Goal: Task Accomplishment & Management: Use online tool/utility

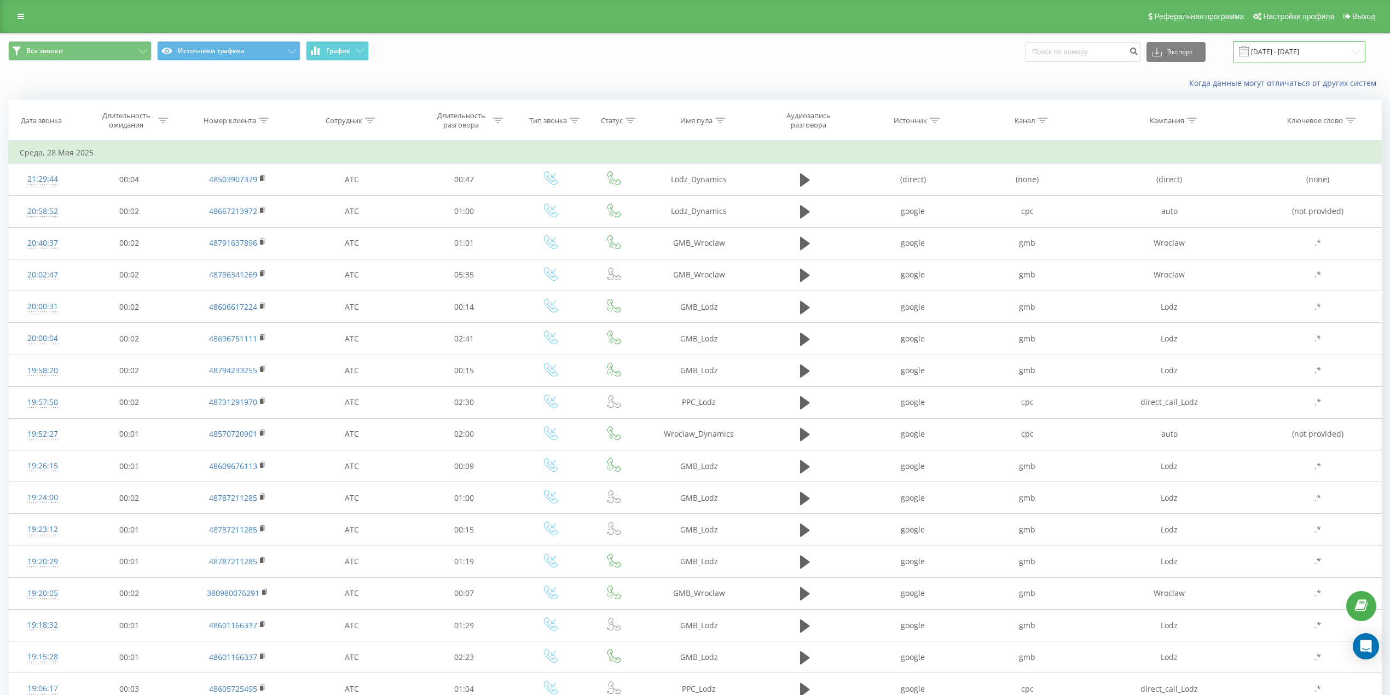
click at [1291, 45] on input "28.05.2025 - 28.05.2025" at bounding box center [1299, 51] width 132 height 21
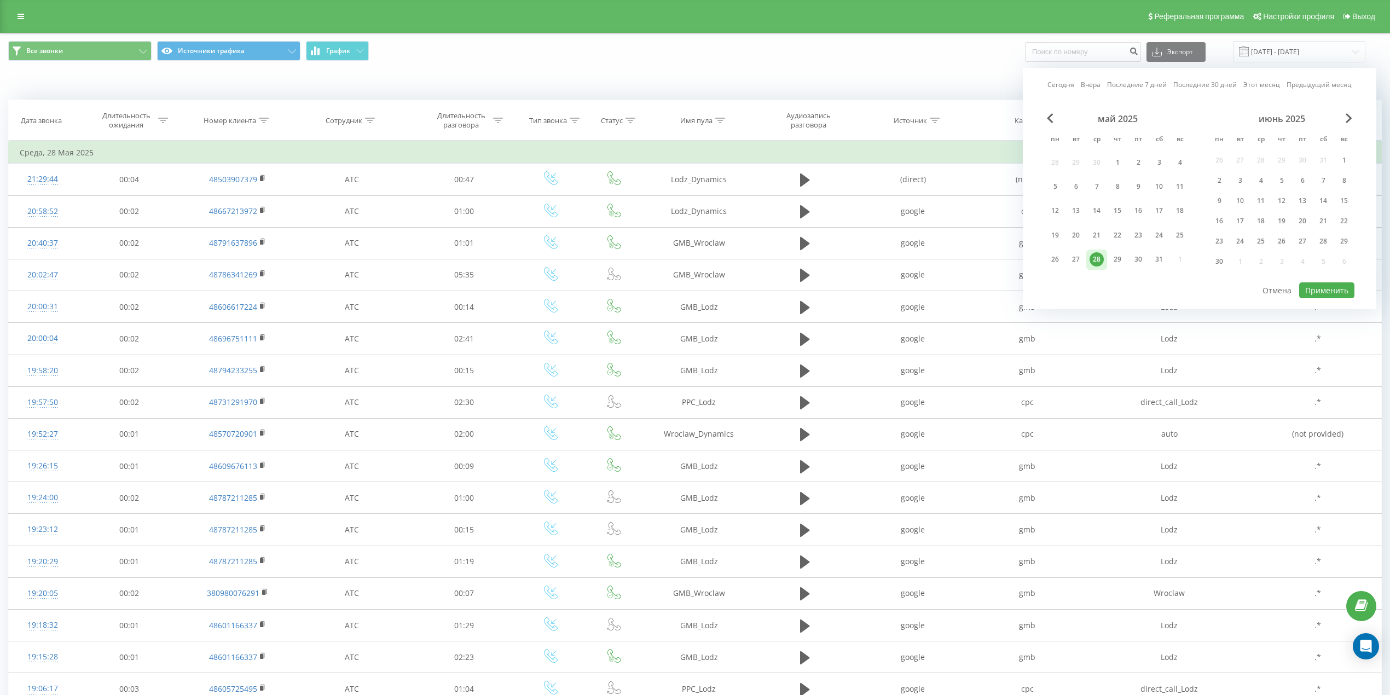
click at [1093, 84] on link "Вчера" at bounding box center [1091, 84] width 20 height 10
click at [1328, 285] on button "Применить" at bounding box center [1326, 290] width 55 height 16
type input "21.08.2025 - 21.08.2025"
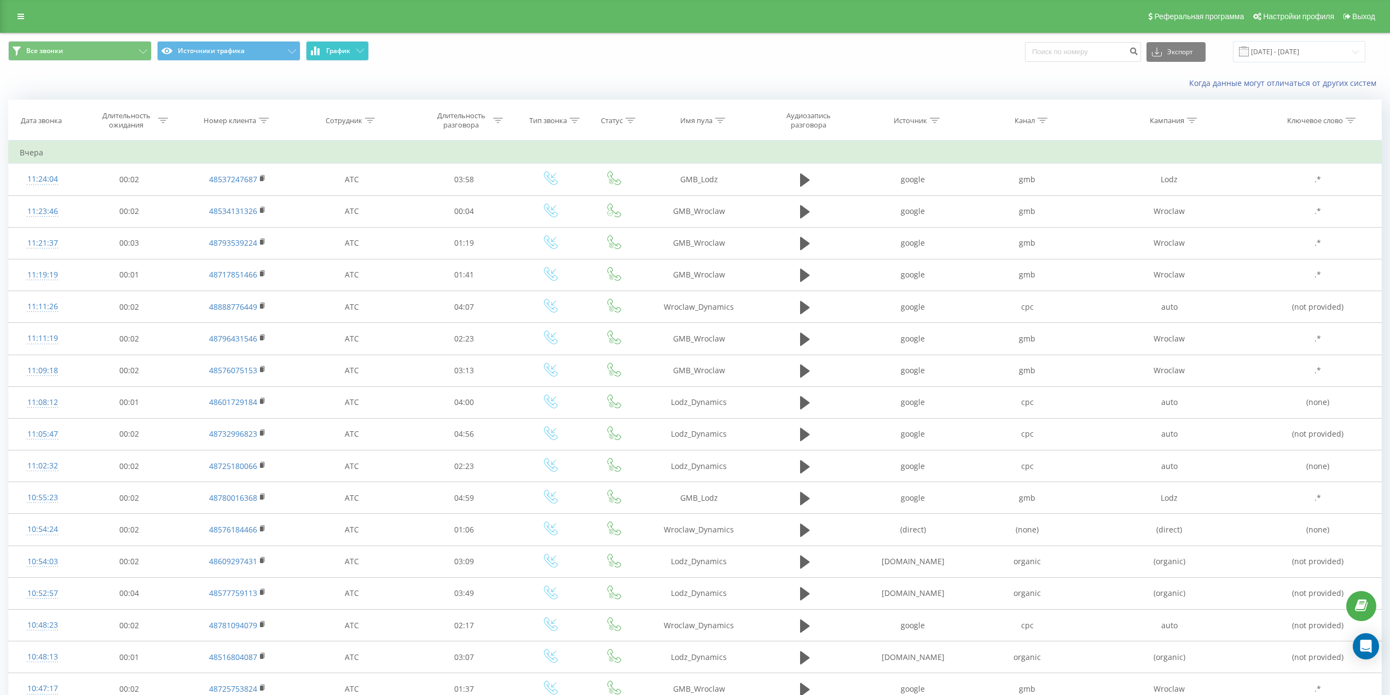
click at [338, 47] on span "График" at bounding box center [338, 51] width 24 height 8
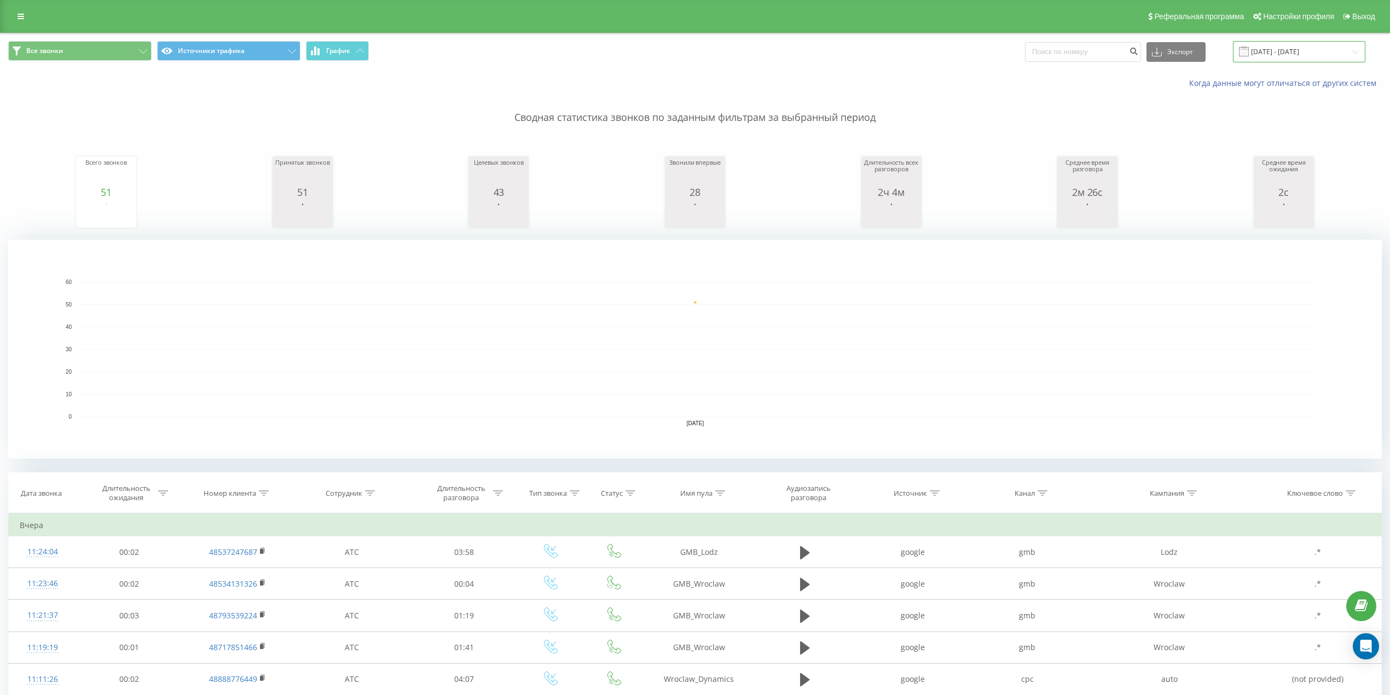
click at [1299, 48] on input "21.08.2025 - 21.08.2025" at bounding box center [1299, 51] width 132 height 21
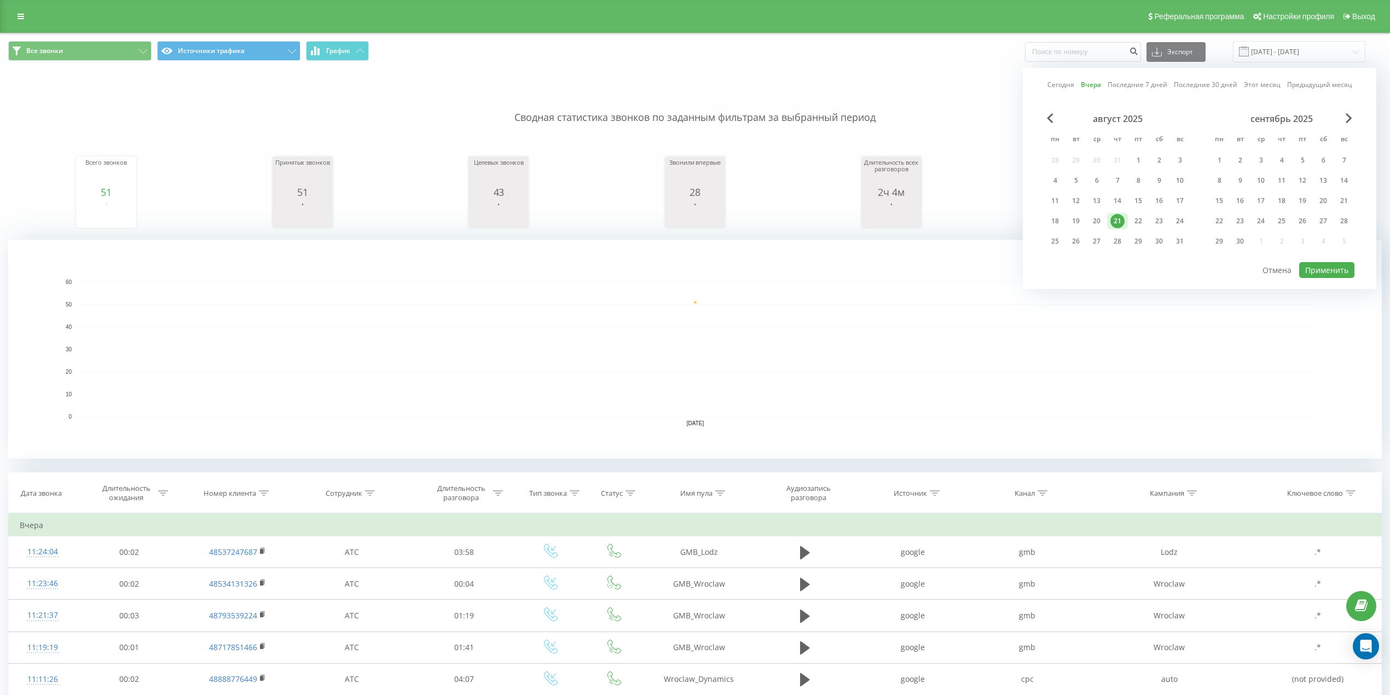
click at [1094, 85] on link "Вчера" at bounding box center [1091, 84] width 20 height 10
click at [1328, 269] on button "Применить" at bounding box center [1326, 270] width 55 height 16
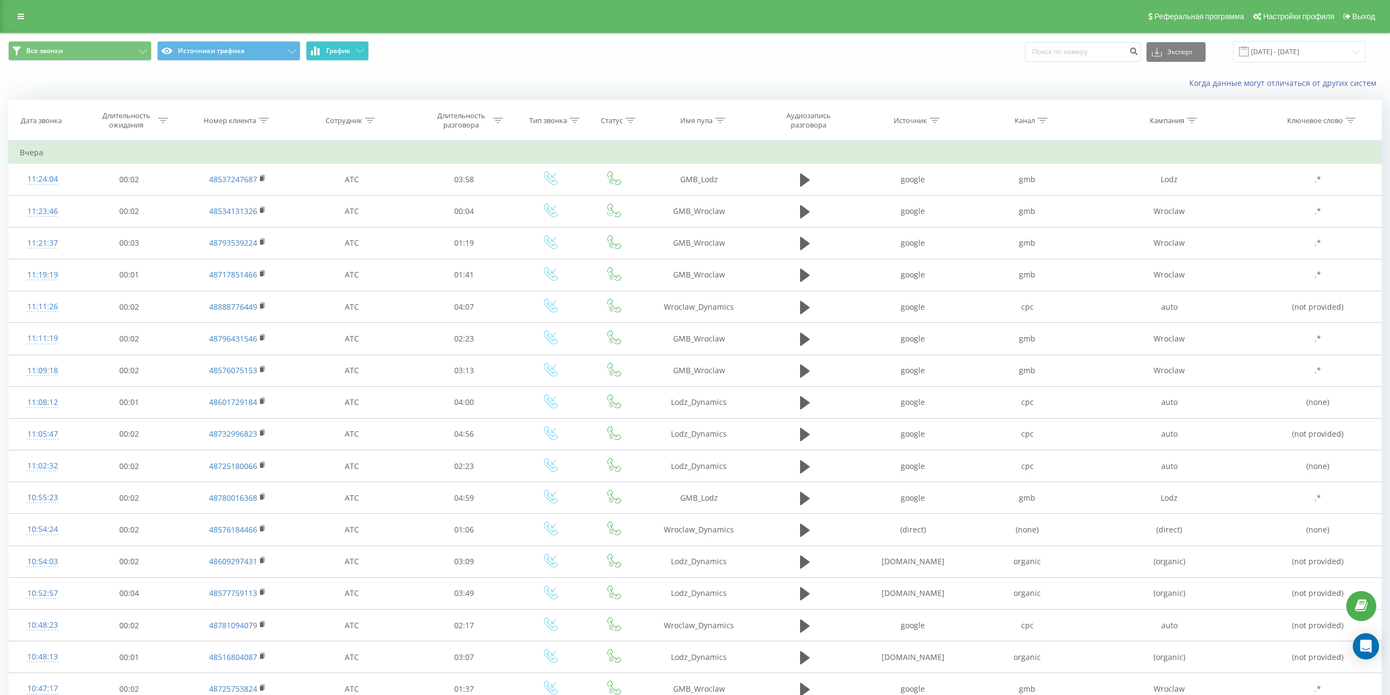
click at [342, 55] on button "График" at bounding box center [337, 51] width 63 height 20
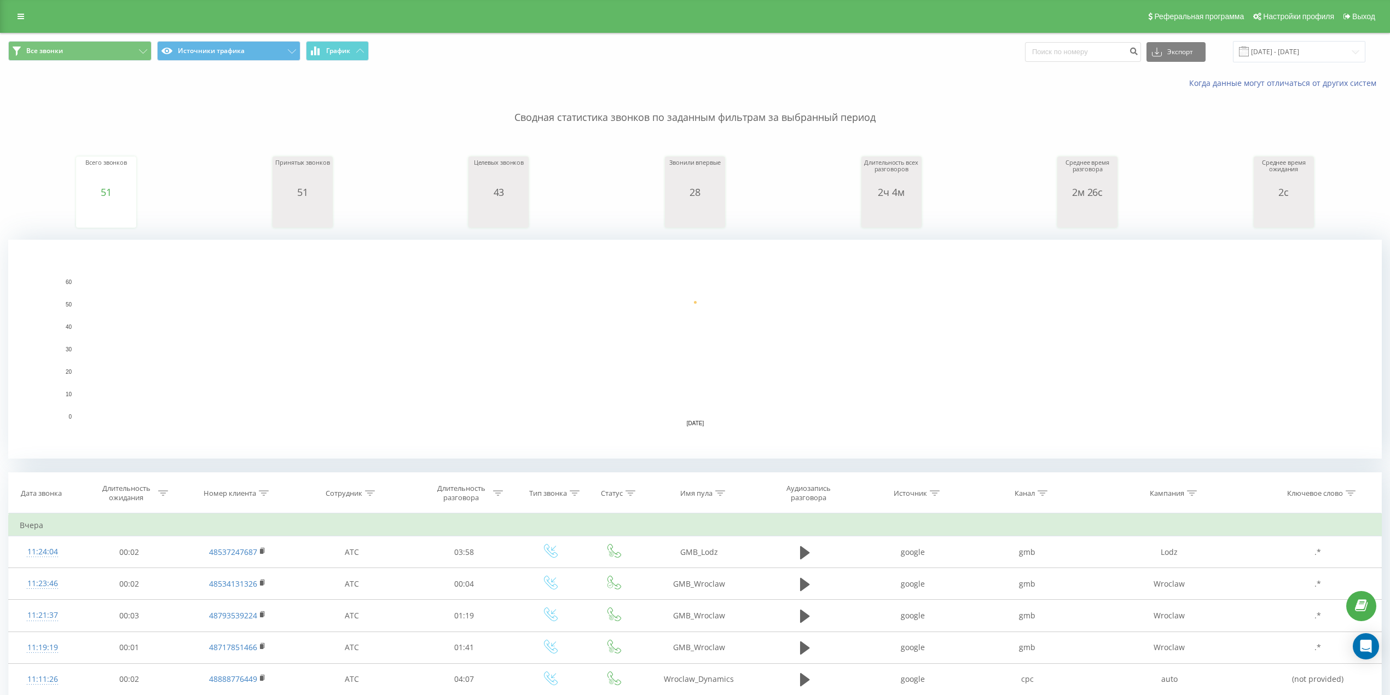
click at [717, 491] on icon at bounding box center [720, 492] width 10 height 5
click at [698, 580] on input "text" at bounding box center [699, 571] width 96 height 19
type input "lo"
click at [715, 598] on span "OK" at bounding box center [722, 592] width 31 height 17
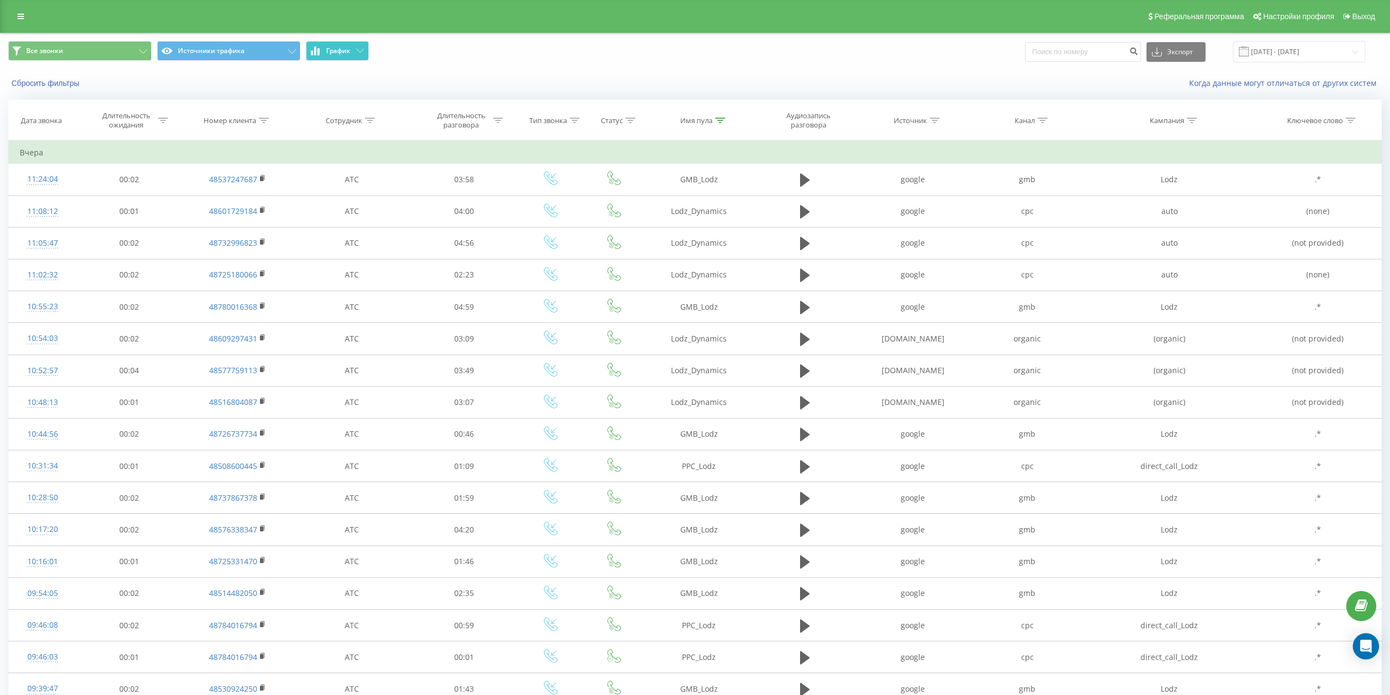
click at [353, 59] on button "График" at bounding box center [337, 51] width 63 height 20
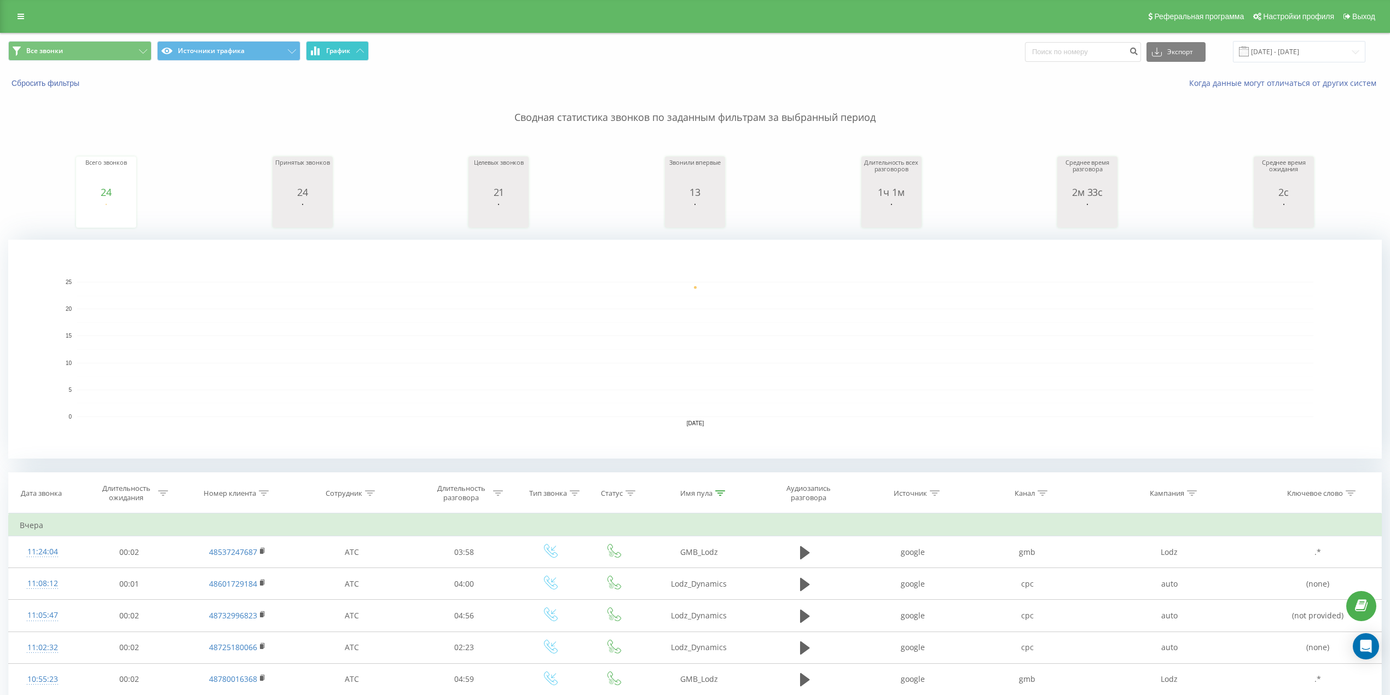
click at [356, 50] on icon at bounding box center [360, 51] width 8 height 4
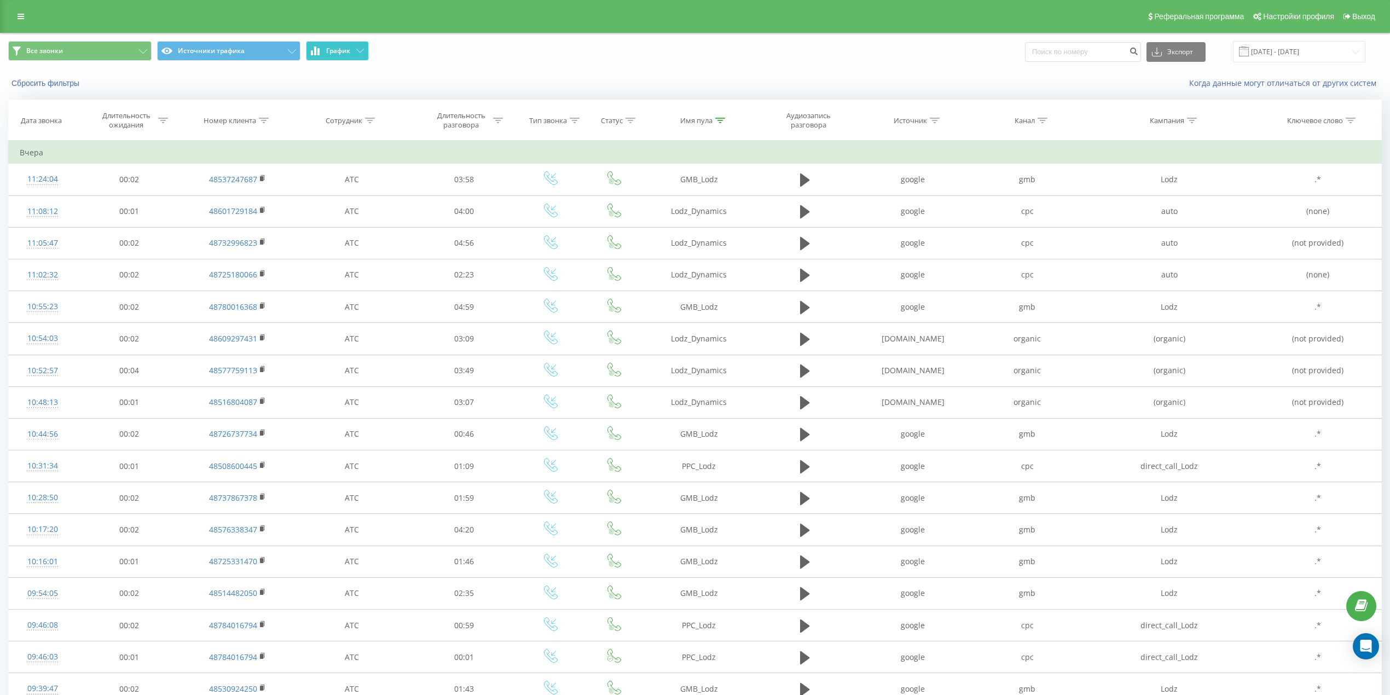
click at [342, 56] on button "График" at bounding box center [337, 51] width 63 height 20
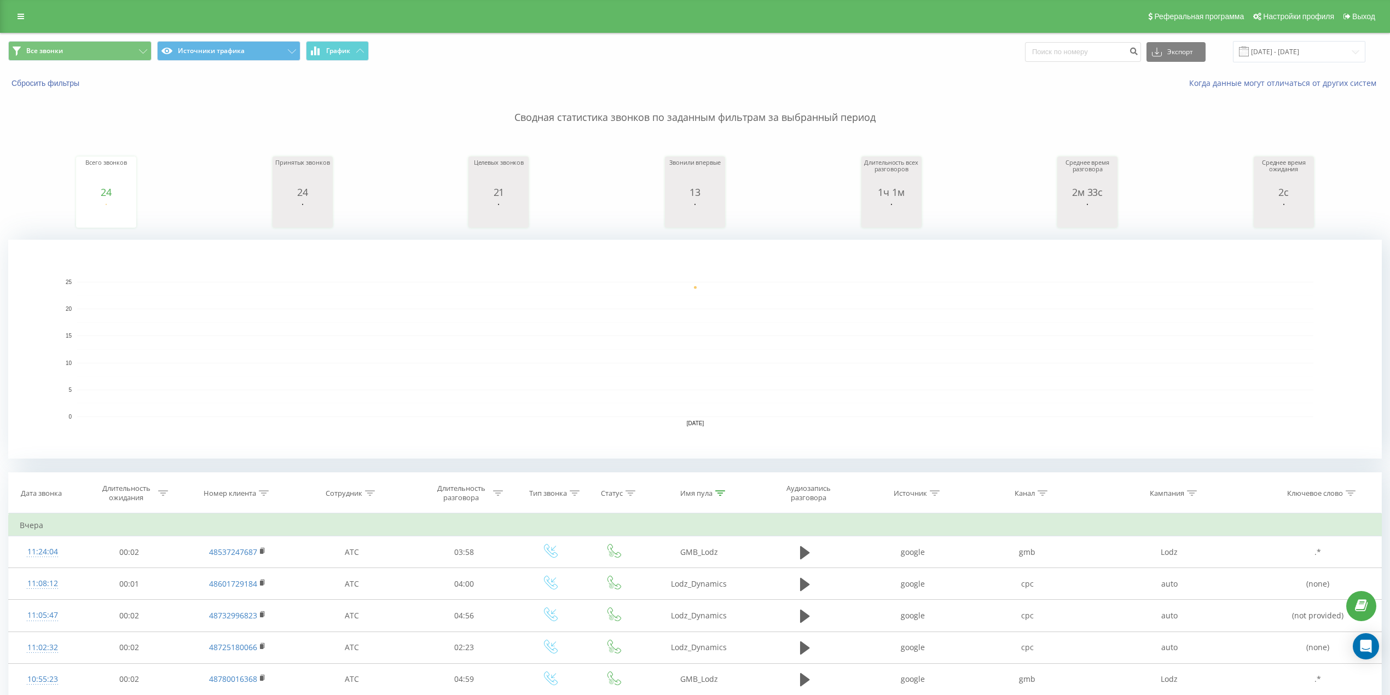
click at [719, 493] on icon at bounding box center [720, 492] width 10 height 5
click at [736, 570] on input "lo" at bounding box center [699, 571] width 96 height 19
type input "wr"
click at [712, 593] on span "OK" at bounding box center [722, 592] width 31 height 17
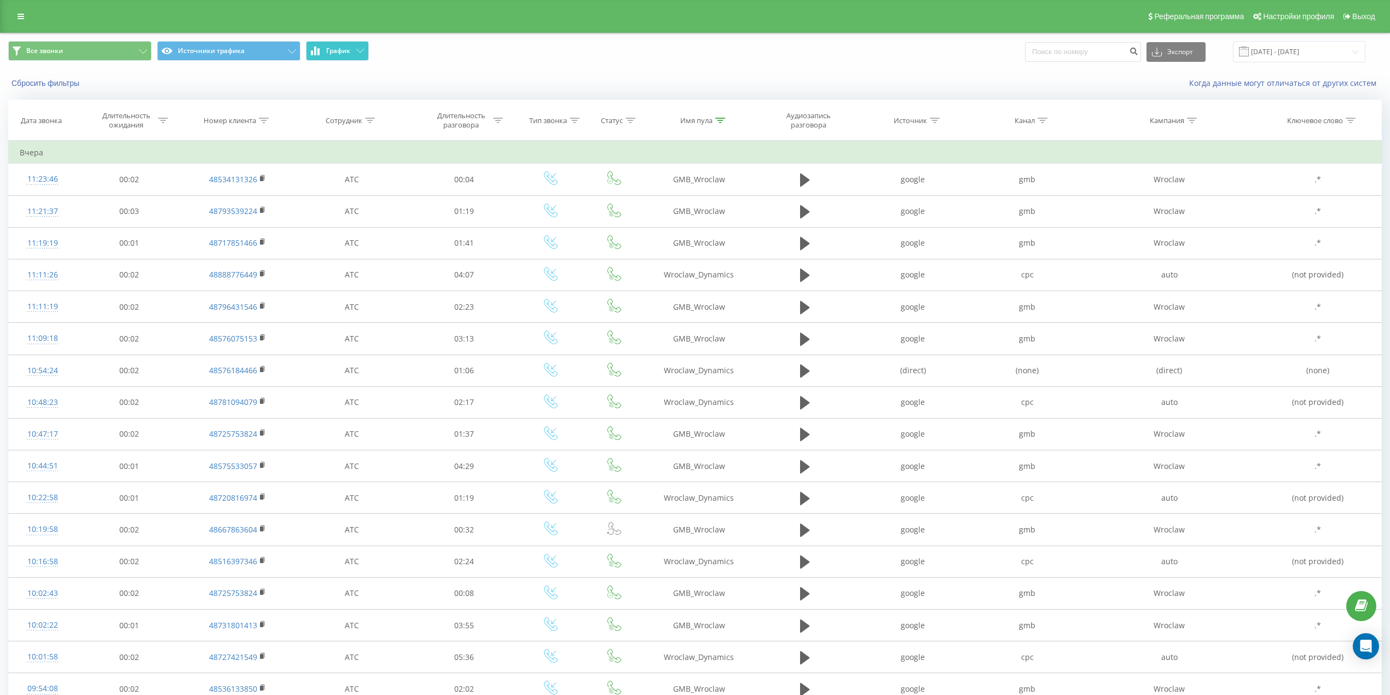
click at [348, 49] on span "График" at bounding box center [338, 51] width 24 height 8
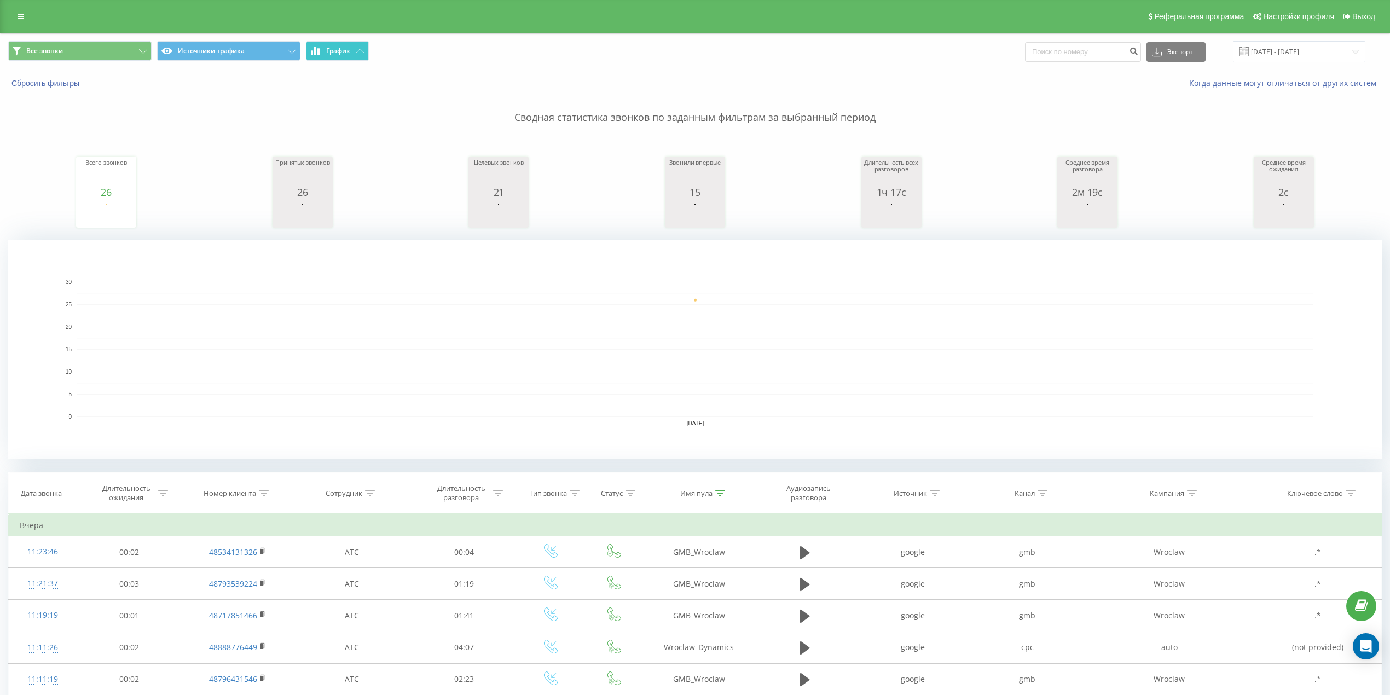
click at [349, 50] on span "График" at bounding box center [338, 51] width 24 height 8
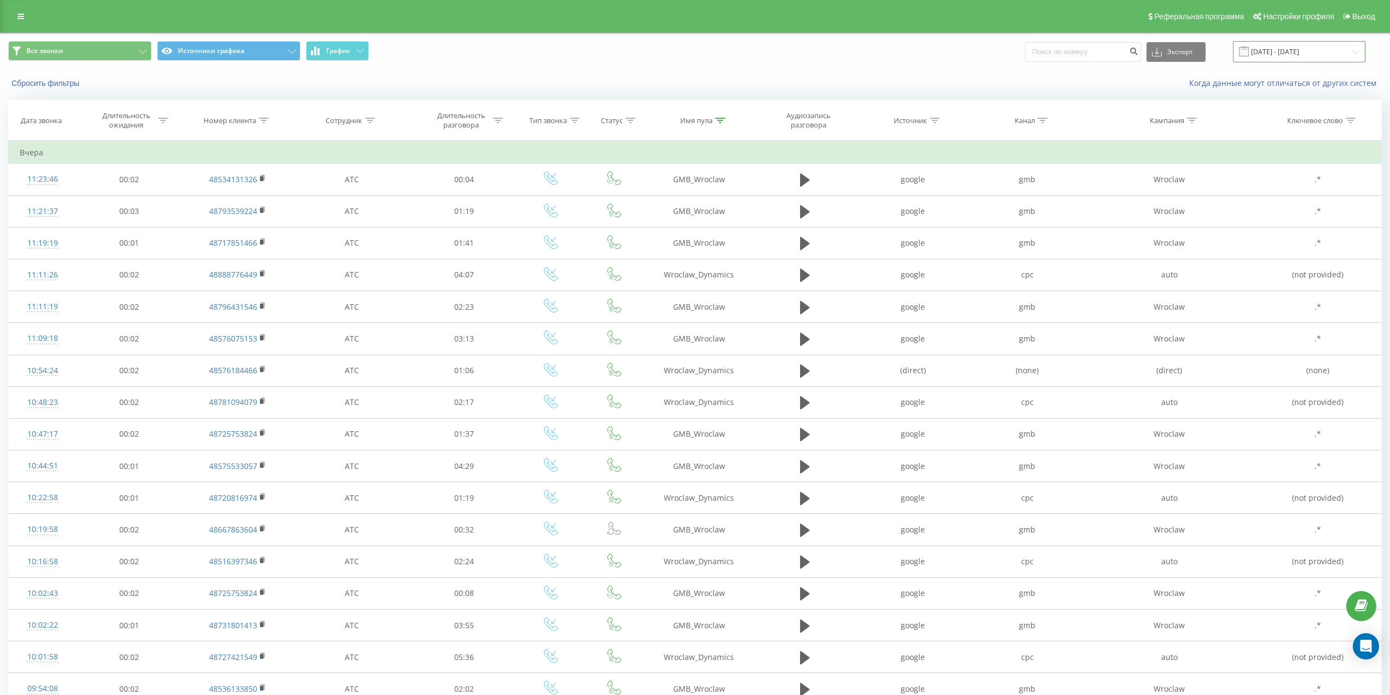
click at [1288, 59] on input "21.08.2025 - 21.08.2025" at bounding box center [1299, 51] width 132 height 21
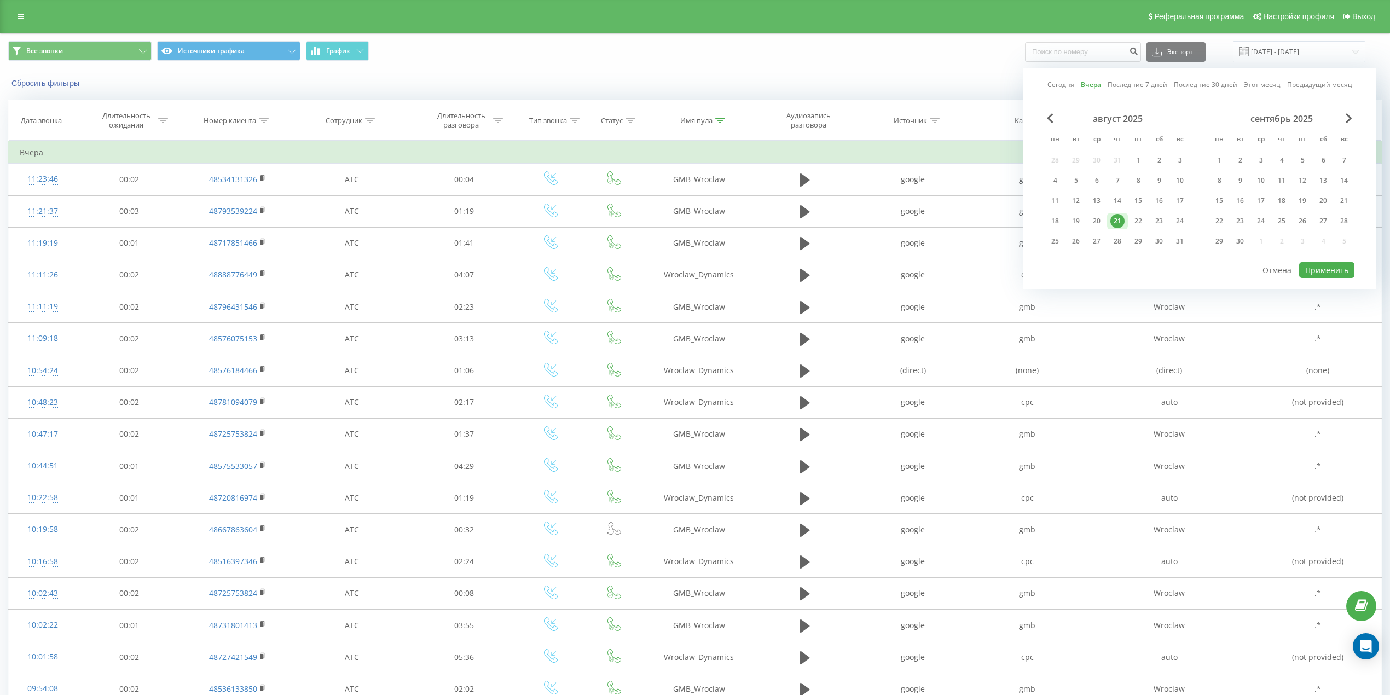
click at [1066, 85] on link "Сегодня" at bounding box center [1060, 84] width 27 height 10
click at [1332, 276] on button "Применить" at bounding box center [1326, 270] width 55 height 16
type input "[DATE] - [DATE]"
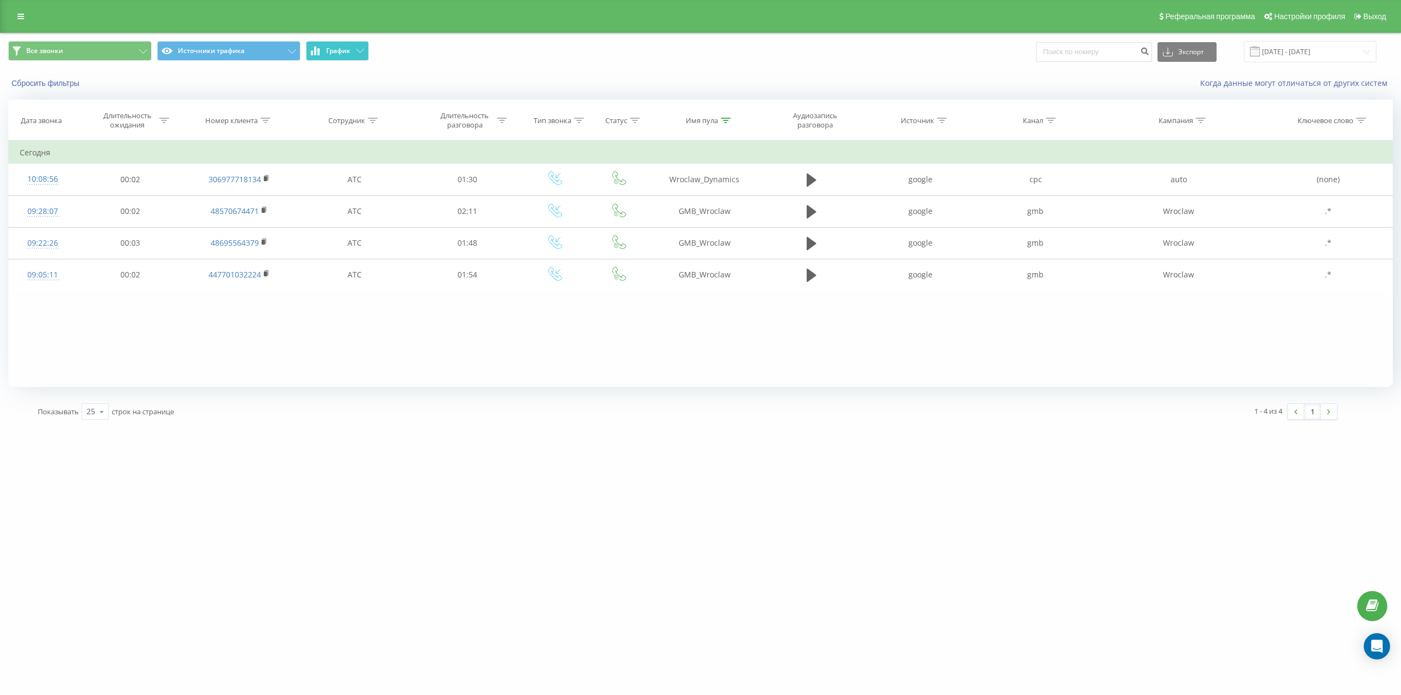
click at [340, 49] on span "График" at bounding box center [338, 51] width 24 height 8
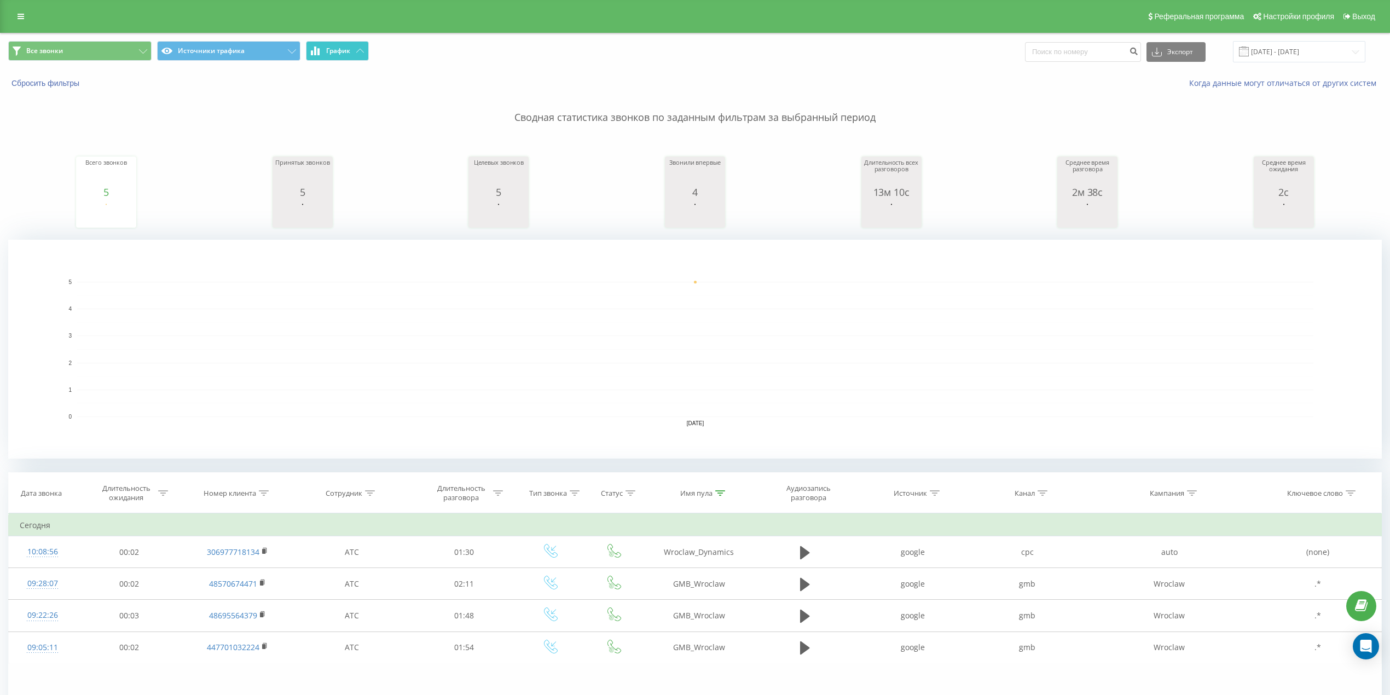
click at [340, 49] on span "График" at bounding box center [338, 51] width 24 height 8
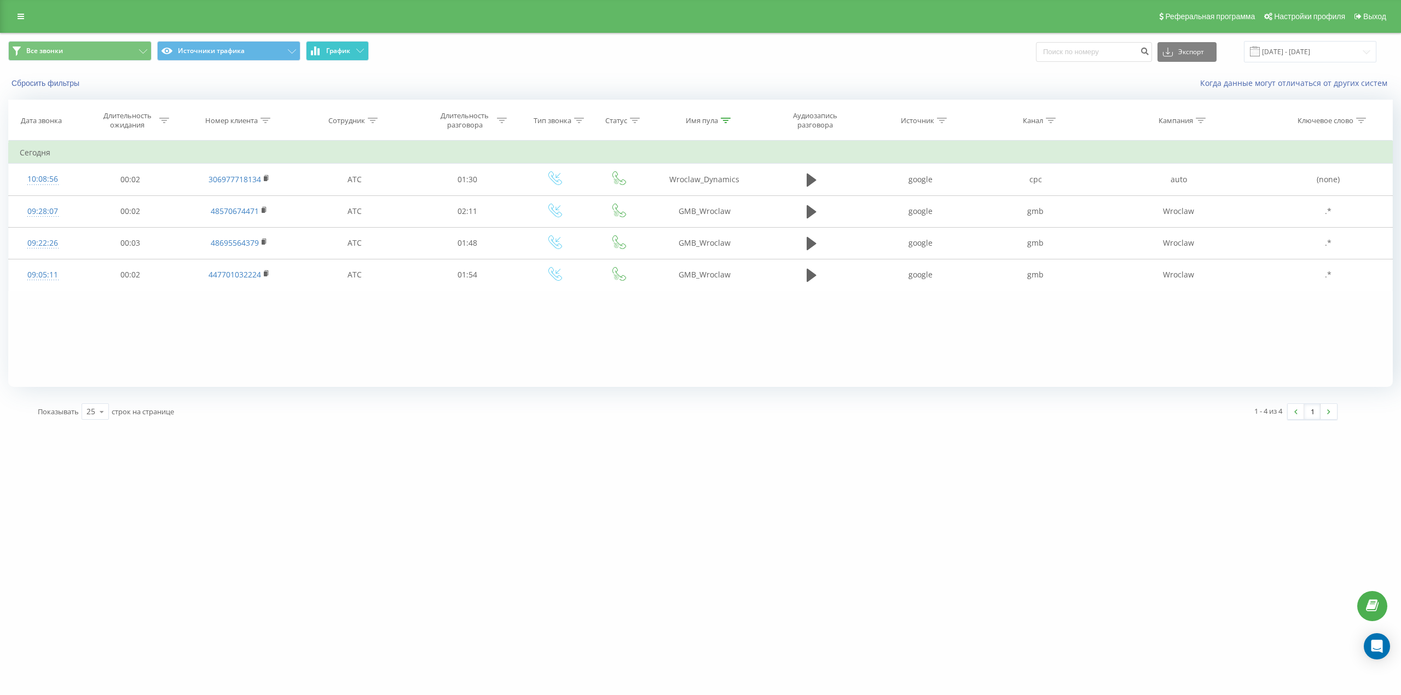
click at [340, 49] on span "График" at bounding box center [338, 51] width 24 height 8
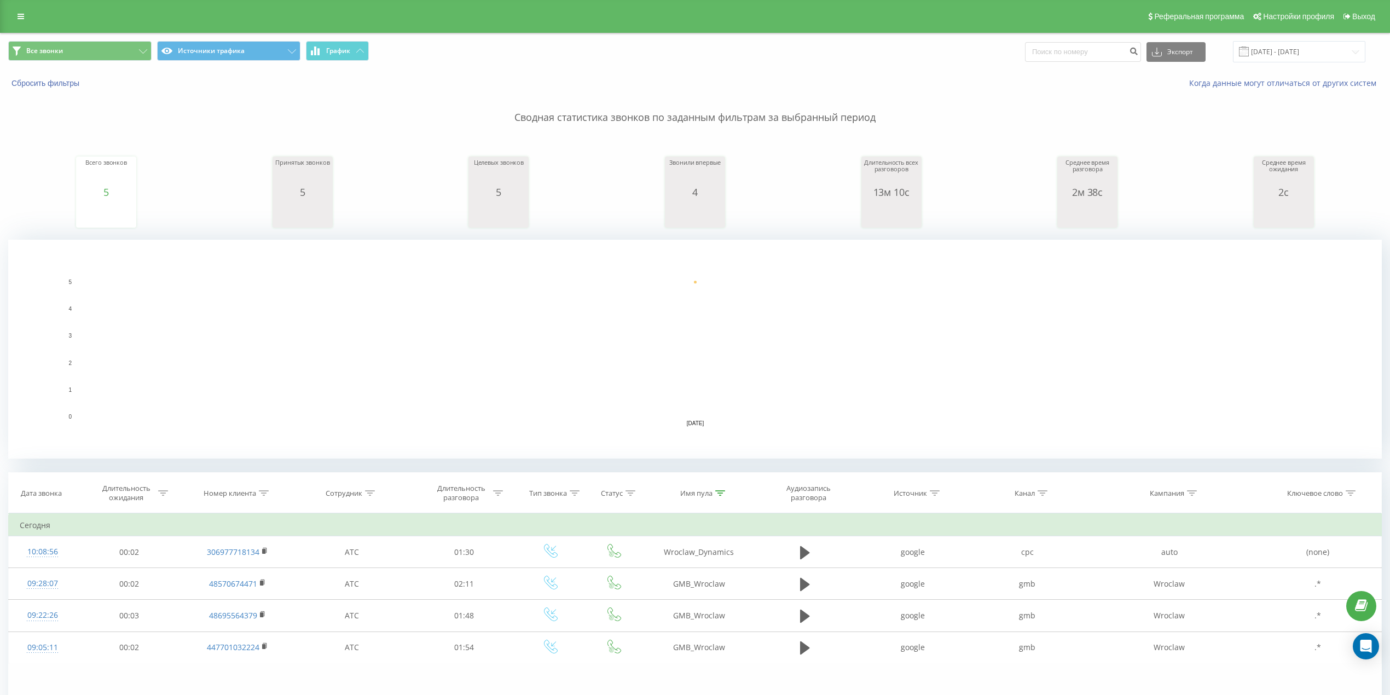
click at [719, 490] on icon at bounding box center [720, 492] width 10 height 5
click at [692, 570] on input "wr" at bounding box center [699, 571] width 96 height 19
click at [692, 570] on input "text" at bounding box center [699, 571] width 96 height 19
type input "lo"
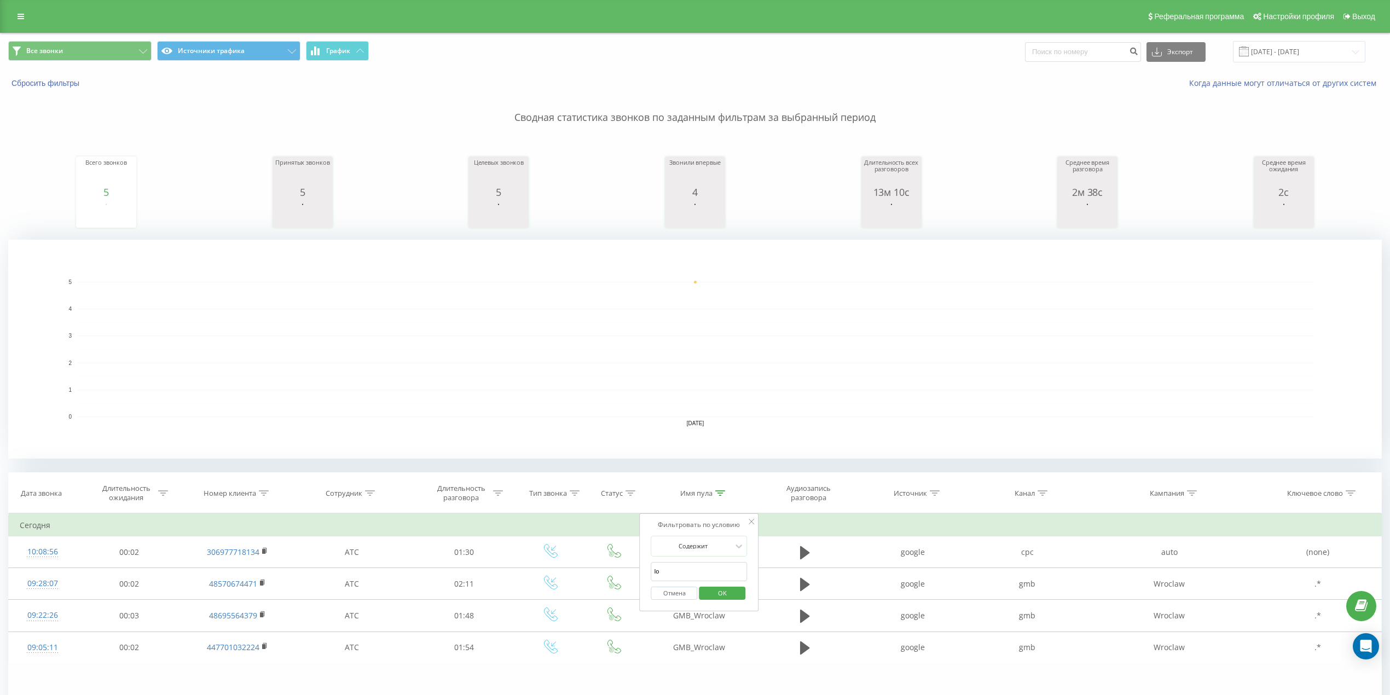
click at [727, 594] on span "OK" at bounding box center [722, 592] width 31 height 17
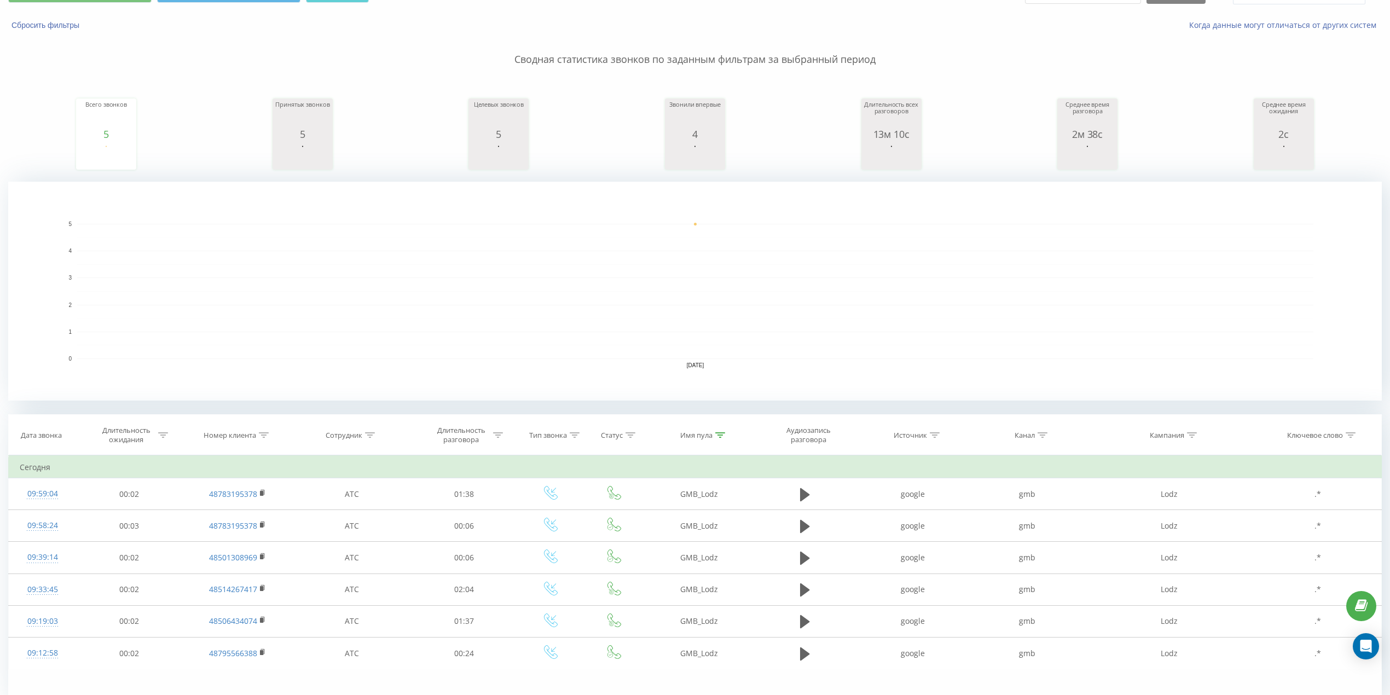
scroll to position [106, 0]
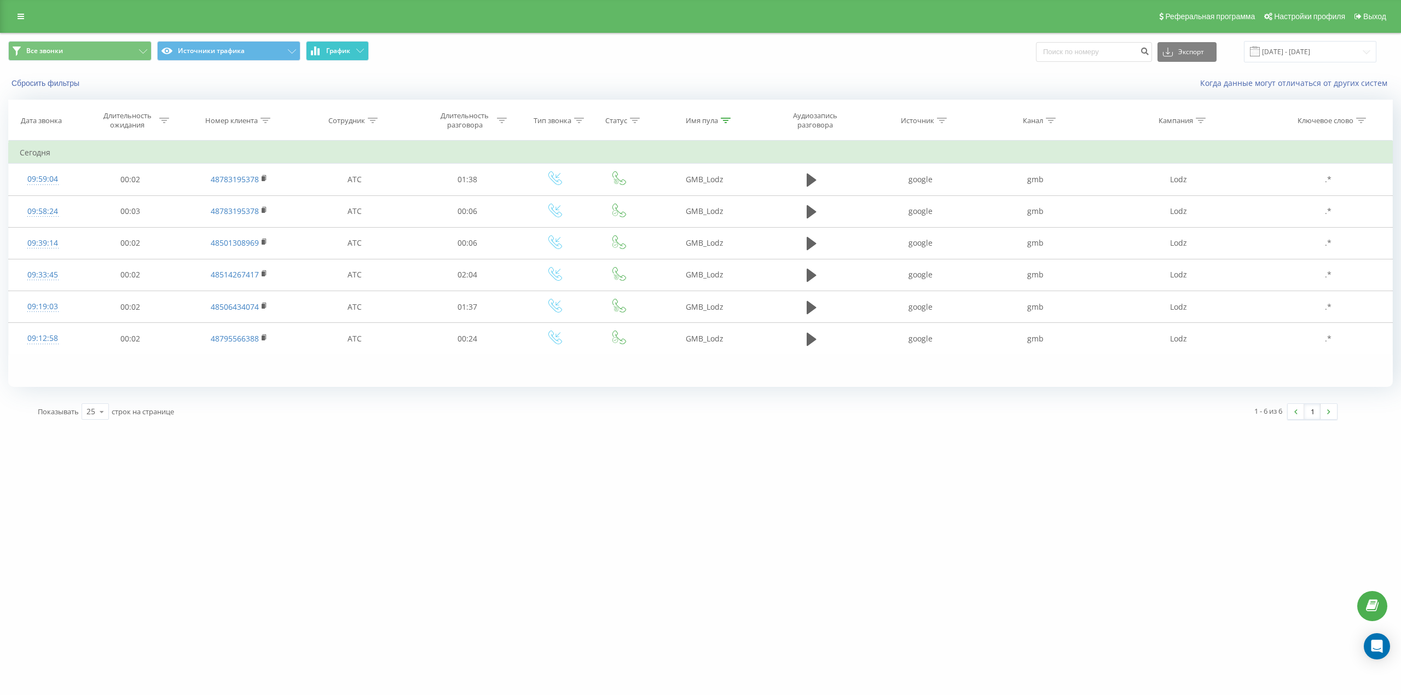
click at [357, 55] on button "График" at bounding box center [337, 51] width 63 height 20
